Goal: Task Accomplishment & Management: Manage account settings

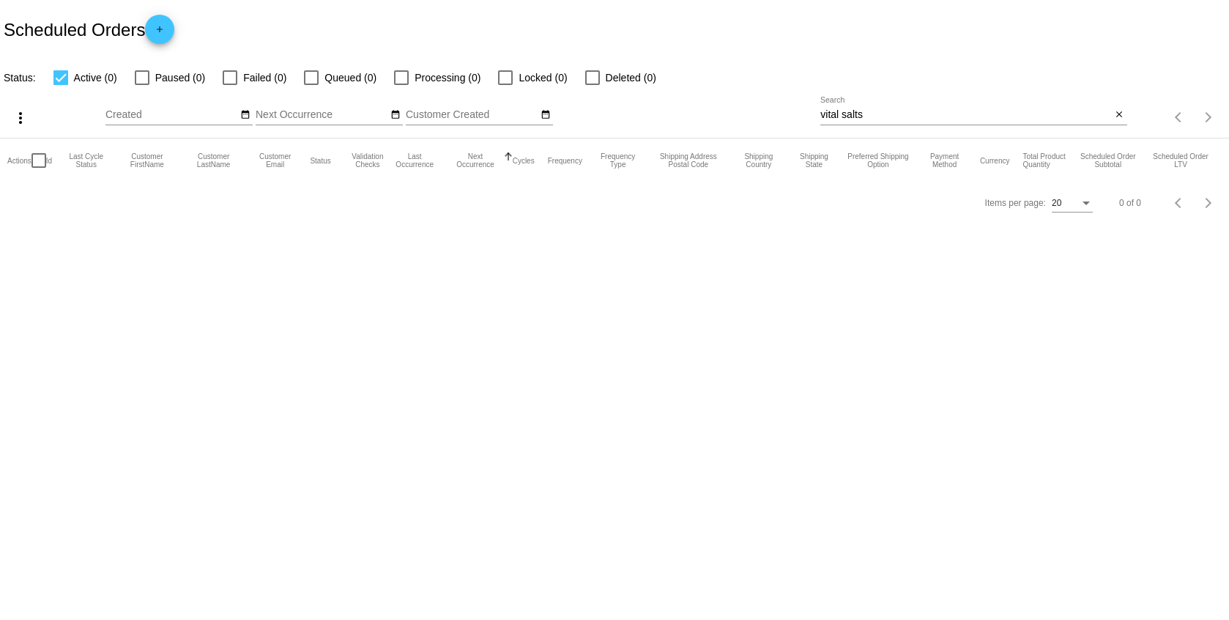
click at [925, 104] on div "vital salts Search" at bounding box center [966, 111] width 291 height 29
click at [921, 109] on input "vital salts" at bounding box center [966, 115] width 291 height 12
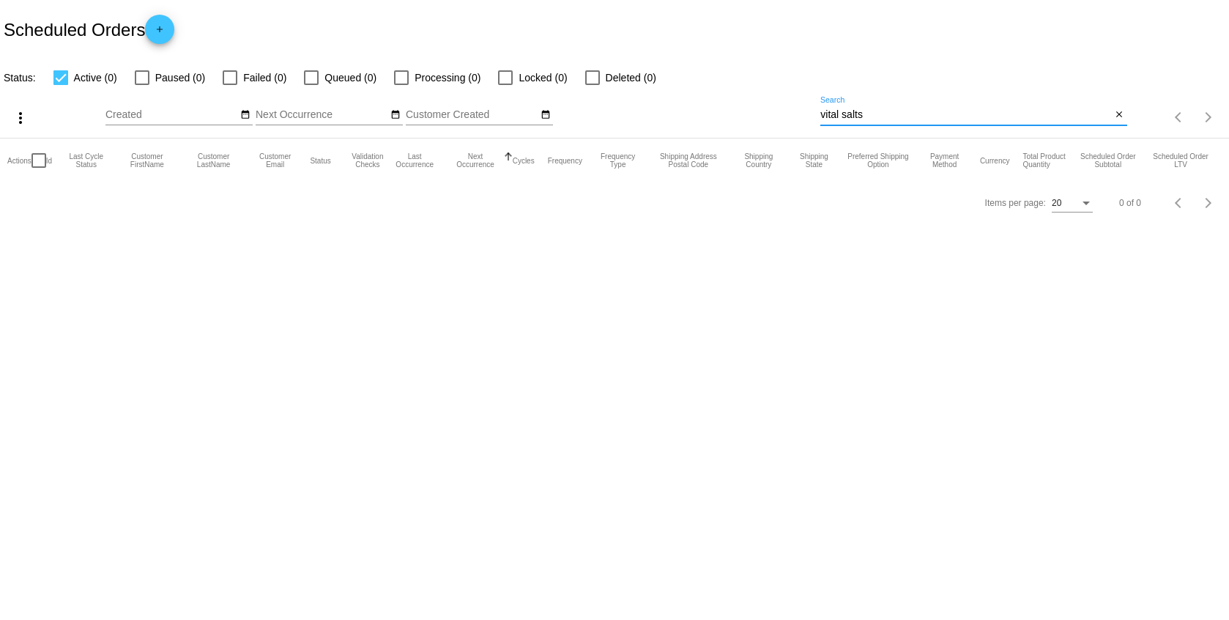
paste input "[PERSON_NAME]"
type input "[PERSON_NAME]"
click at [68, 73] on div at bounding box center [60, 77] width 15 height 15
click at [61, 85] on input "Active (0)" at bounding box center [60, 85] width 1 height 1
checkbox input "false"
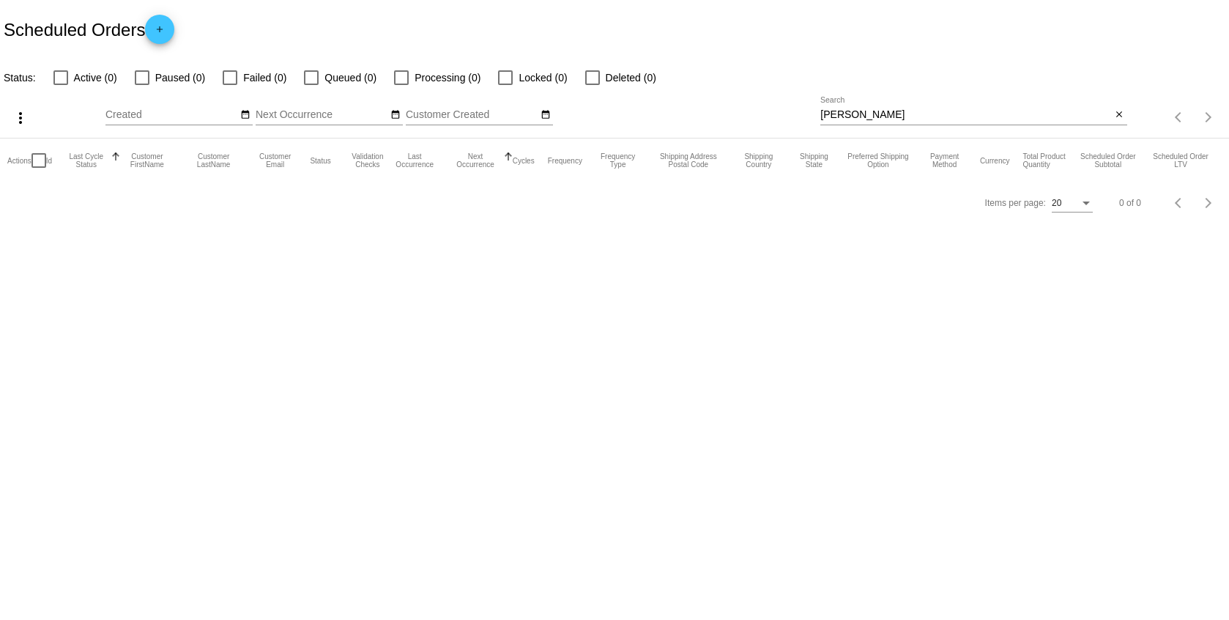
click at [83, 170] on mat-header-cell "Last Cycle Status" at bounding box center [92, 160] width 55 height 44
click at [873, 119] on input "[PERSON_NAME]" at bounding box center [966, 115] width 291 height 12
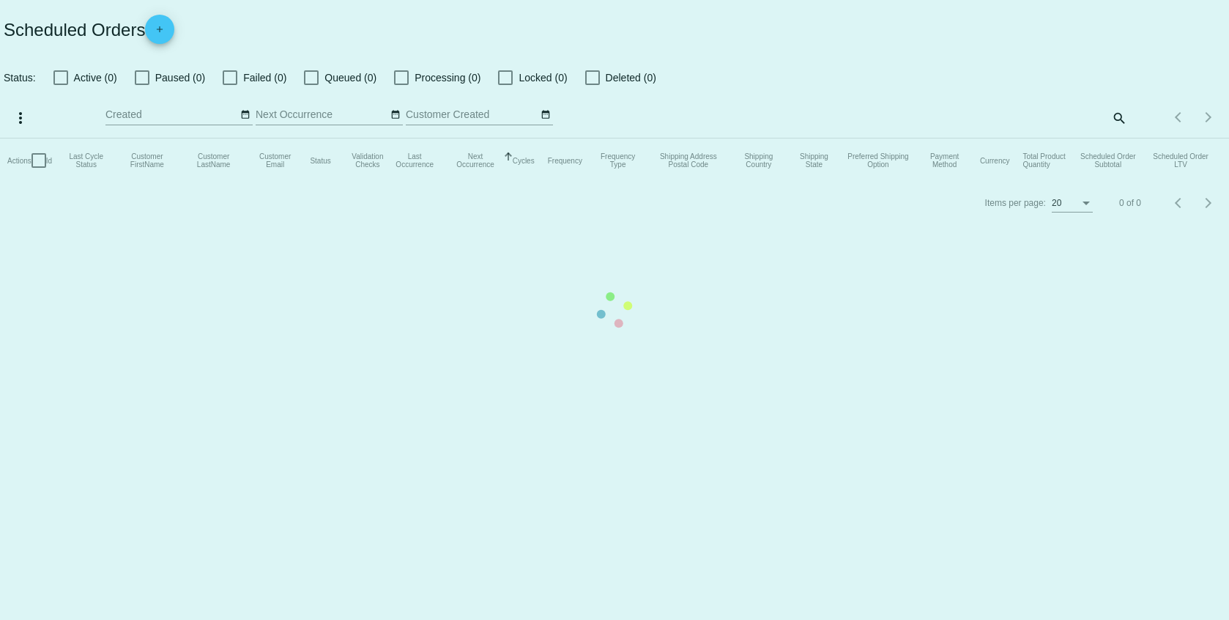
click at [1136, 138] on mat-table "Actions Id Last Cycle Status Customer FirstName Customer LastName Customer Emai…" at bounding box center [614, 160] width 1229 height 44
click at [1122, 138] on mat-table "Actions Id Last Cycle Status Customer FirstName Customer LastName Customer Emai…" at bounding box center [614, 160] width 1229 height 44
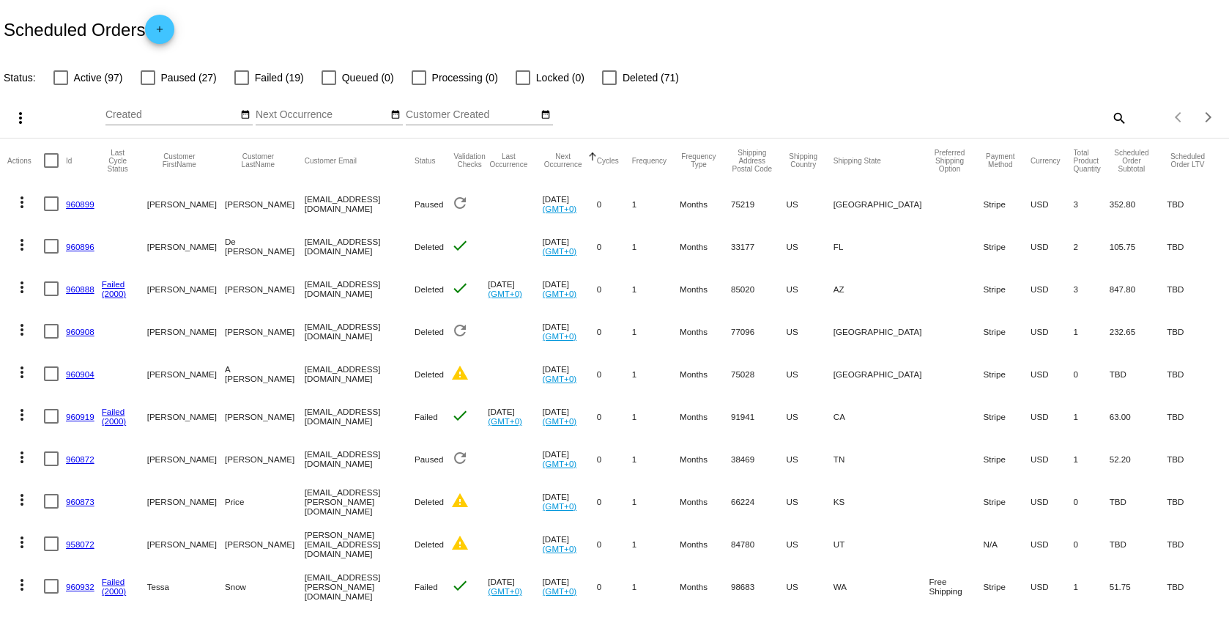
click at [1111, 119] on mat-icon "search" at bounding box center [1119, 117] width 18 height 23
click at [864, 116] on input "Search" at bounding box center [974, 115] width 306 height 12
paste input "[PERSON_NAME]"
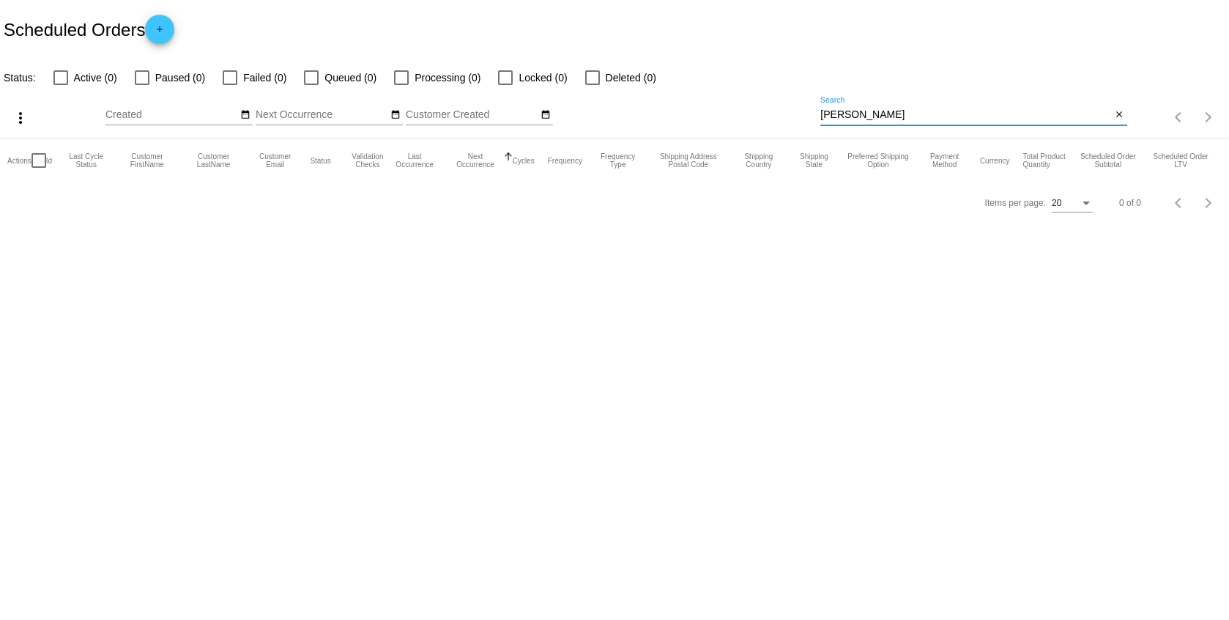
click at [930, 113] on input "[PERSON_NAME]" at bounding box center [966, 115] width 291 height 12
click at [873, 111] on input "[PERSON_NAME]" at bounding box center [966, 115] width 291 height 12
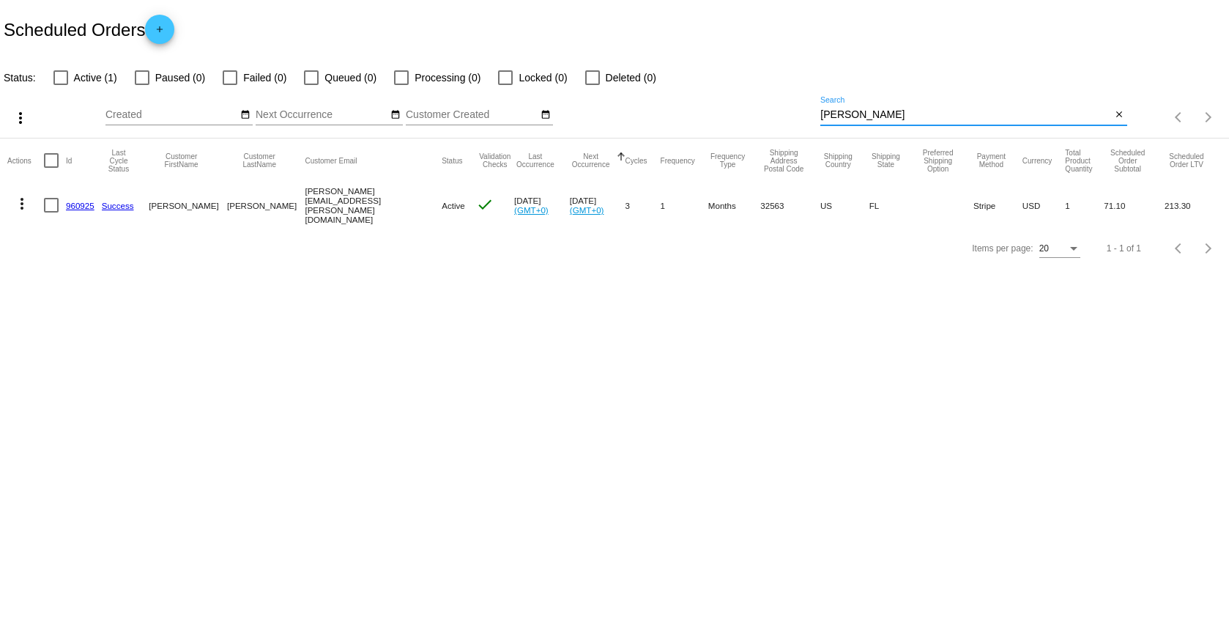
type input "[PERSON_NAME]"
click at [50, 207] on div at bounding box center [51, 205] width 15 height 15
click at [51, 212] on input "checkbox" at bounding box center [51, 212] width 1 height 1
checkbox input "true"
click at [24, 201] on mat-icon "more_vert" at bounding box center [22, 204] width 18 height 18
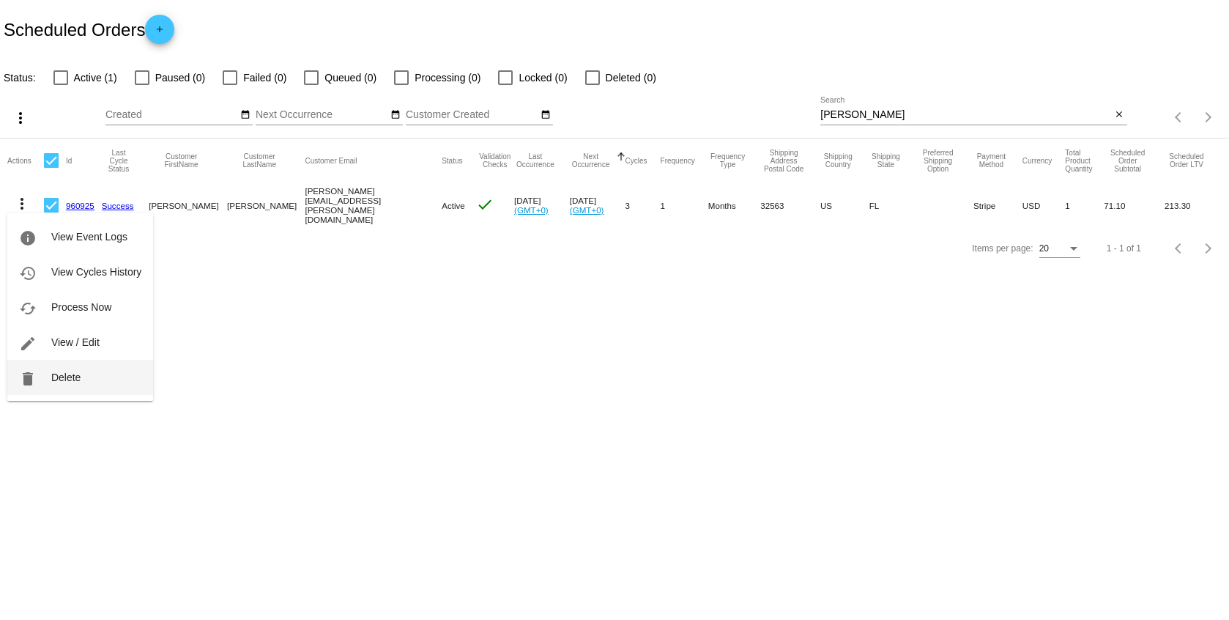
click at [95, 368] on button "delete Delete" at bounding box center [80, 377] width 146 height 35
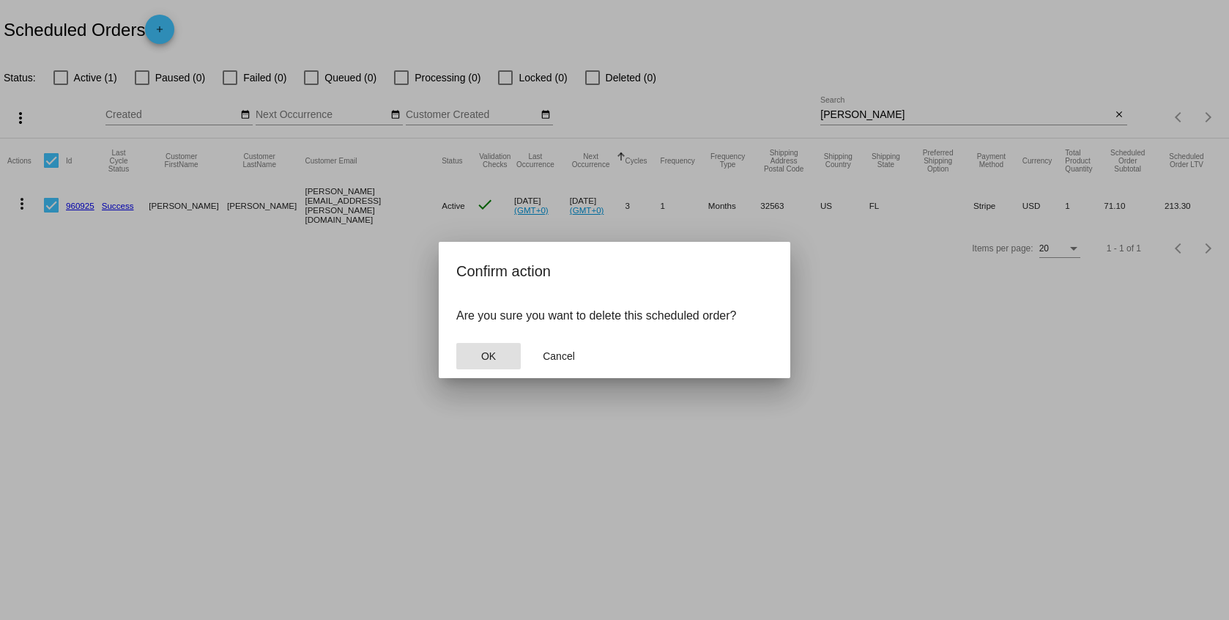
click at [494, 358] on span "OK" at bounding box center [488, 356] width 15 height 12
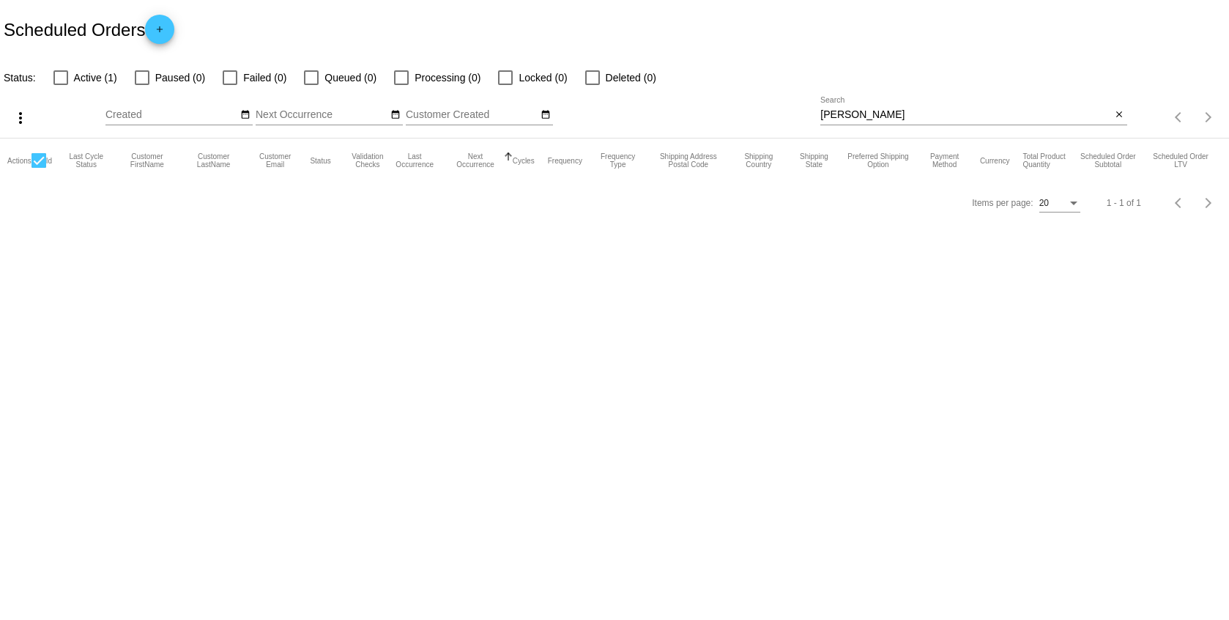
click at [42, 157] on div at bounding box center [39, 160] width 15 height 15
click at [39, 168] on input "checkbox" at bounding box center [38, 168] width 1 height 1
checkbox input "false"
click at [586, 78] on div at bounding box center [592, 77] width 15 height 15
click at [592, 85] on input "Deleted (0)" at bounding box center [592, 85] width 1 height 1
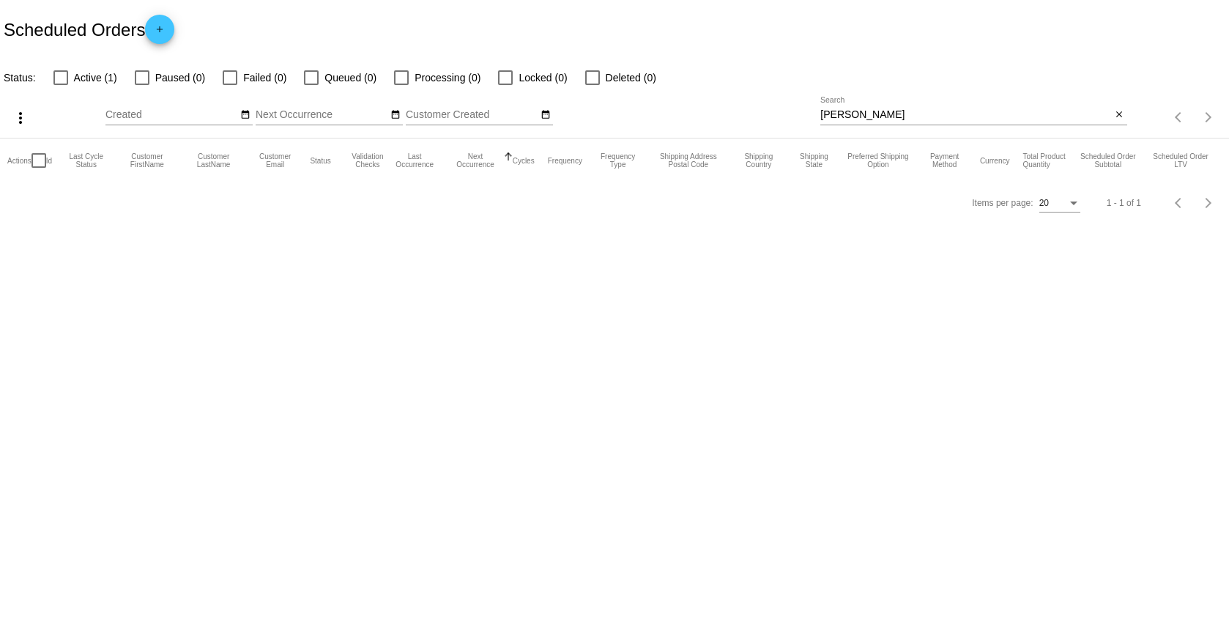
checkbox input "true"
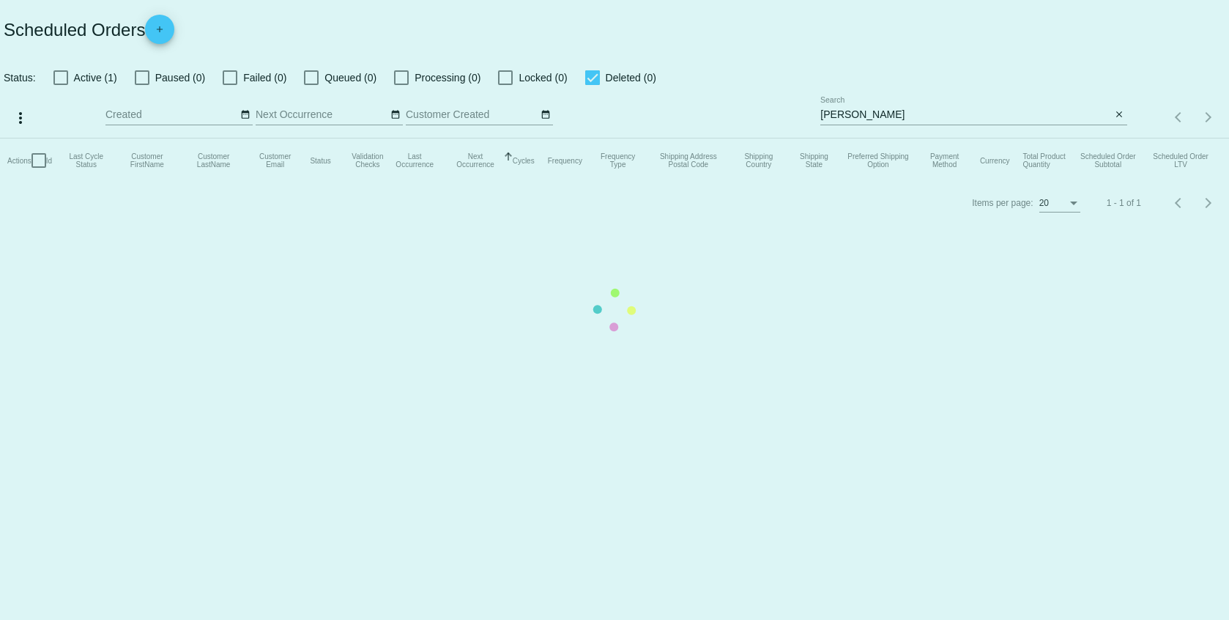
click at [586, 138] on mat-table "Actions Id Last Cycle Status Customer FirstName Customer LastName Customer Emai…" at bounding box center [614, 160] width 1229 height 44
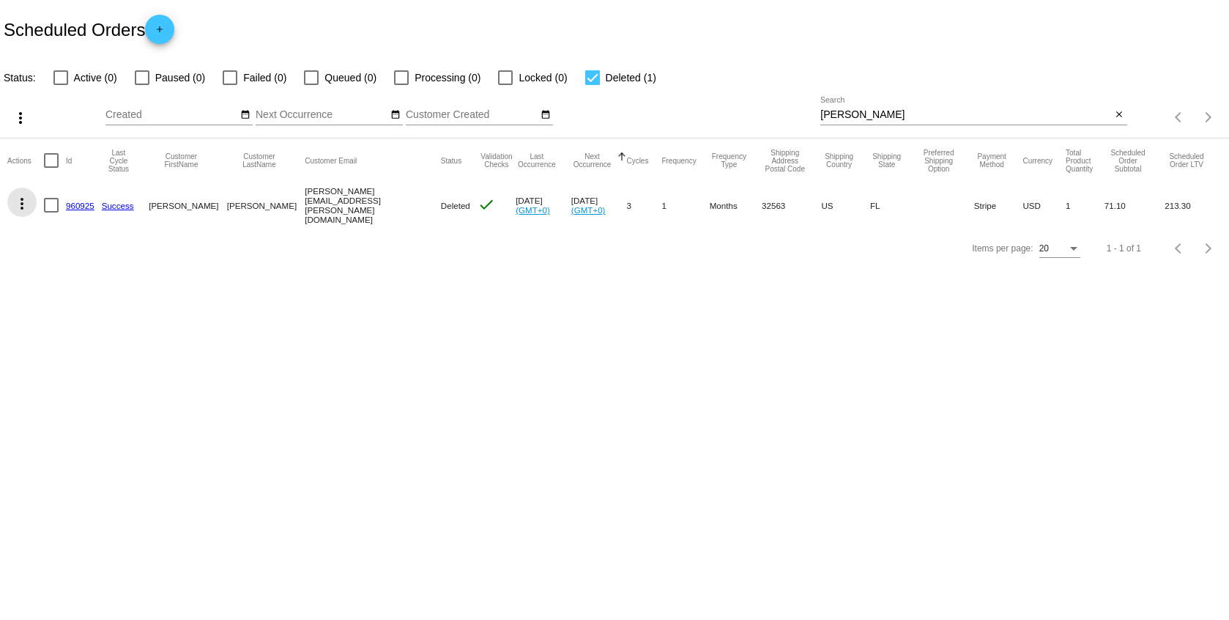
click at [29, 201] on mat-icon "more_vert" at bounding box center [22, 204] width 18 height 18
click at [318, 270] on div at bounding box center [614, 310] width 1229 height 620
